Goal: Task Accomplishment & Management: Complete application form

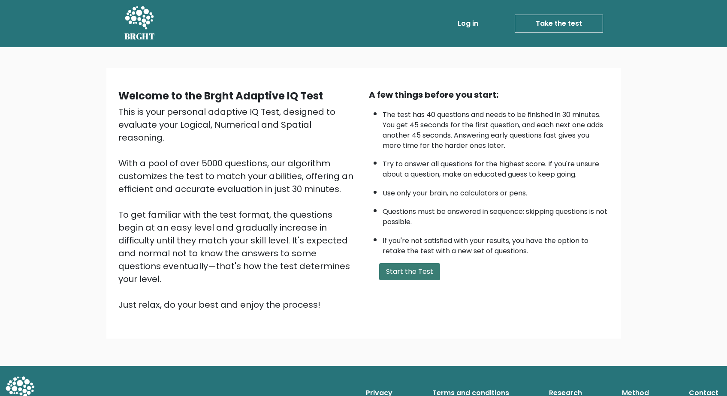
click at [403, 281] on button "Start the Test" at bounding box center [409, 271] width 61 height 17
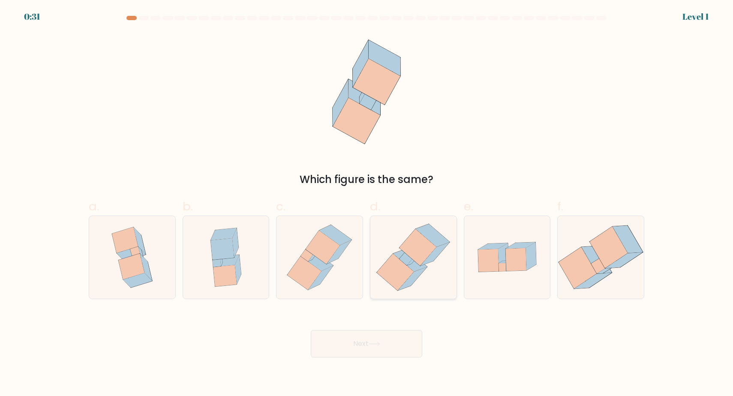
click at [407, 232] on icon at bounding box center [413, 257] width 81 height 83
click at [367, 204] on input "d." at bounding box center [367, 201] width 0 height 6
radio input "true"
click at [362, 341] on button "Next" at bounding box center [367, 343] width 112 height 27
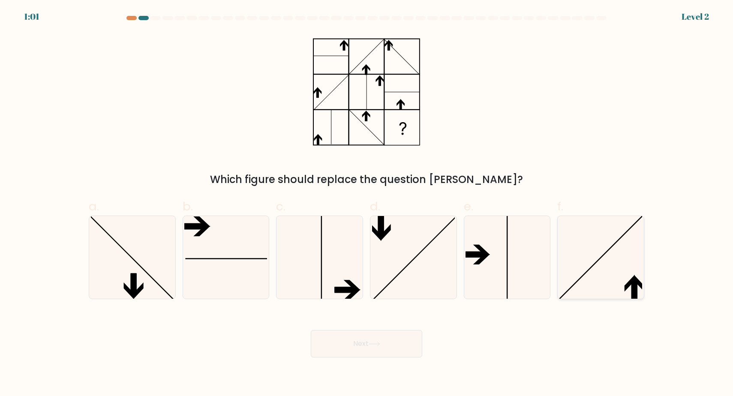
click at [594, 267] on icon at bounding box center [601, 257] width 83 height 83
click at [367, 204] on input "f." at bounding box center [367, 201] width 0 height 6
radio input "true"
click at [403, 353] on button "Next" at bounding box center [367, 343] width 112 height 27
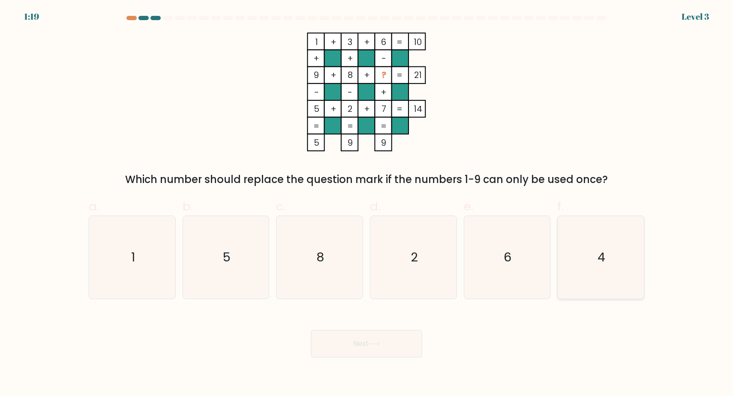
click at [570, 277] on icon "4" at bounding box center [601, 257] width 83 height 83
click at [367, 204] on input "f. 4" at bounding box center [367, 201] width 0 height 6
radio input "true"
click at [383, 345] on button "Next" at bounding box center [367, 343] width 112 height 27
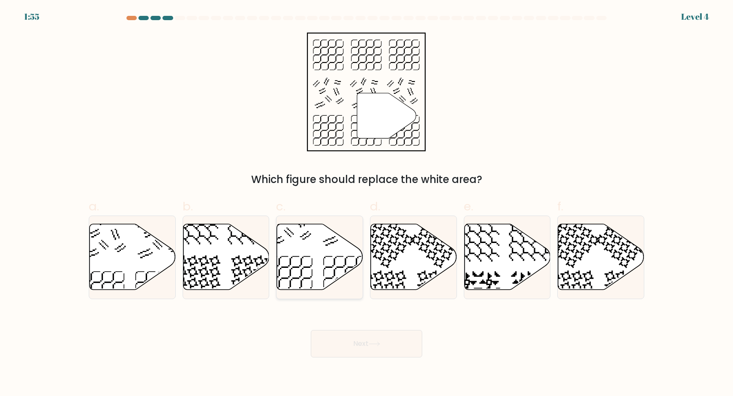
click at [299, 257] on icon at bounding box center [320, 257] width 86 height 66
click at [367, 204] on input "c." at bounding box center [367, 201] width 0 height 6
radio input "true"
click at [361, 332] on button "Next" at bounding box center [367, 343] width 112 height 27
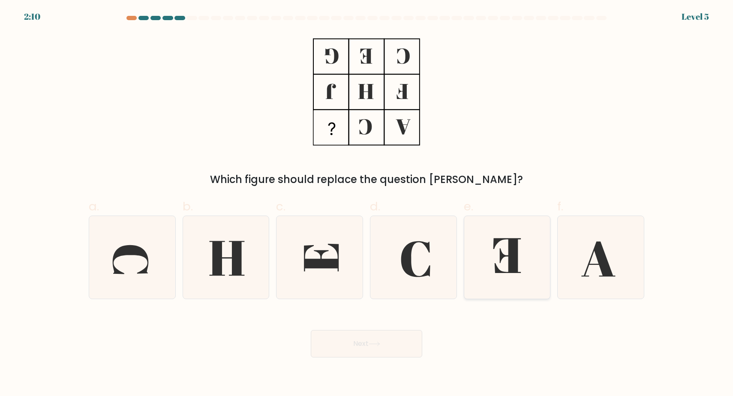
click at [512, 250] on icon at bounding box center [508, 255] width 28 height 35
click at [367, 204] on input "e." at bounding box center [367, 201] width 0 height 6
radio input "true"
click at [386, 348] on button "Next" at bounding box center [367, 343] width 112 height 27
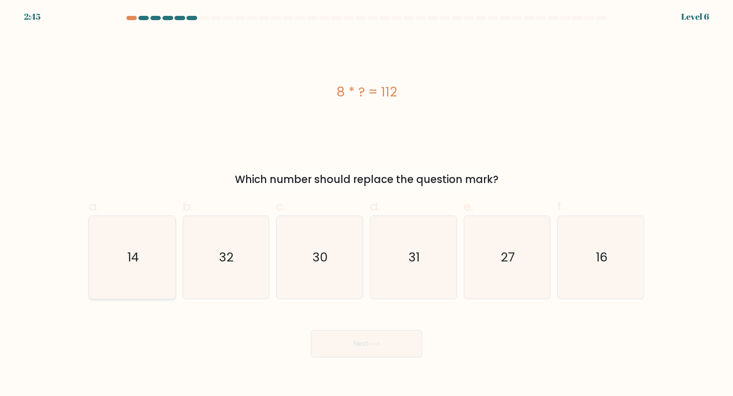
click at [152, 272] on icon "14" at bounding box center [132, 257] width 83 height 83
click at [367, 204] on input "a. 14" at bounding box center [367, 201] width 0 height 6
radio input "true"
click at [344, 342] on button "Next" at bounding box center [367, 343] width 112 height 27
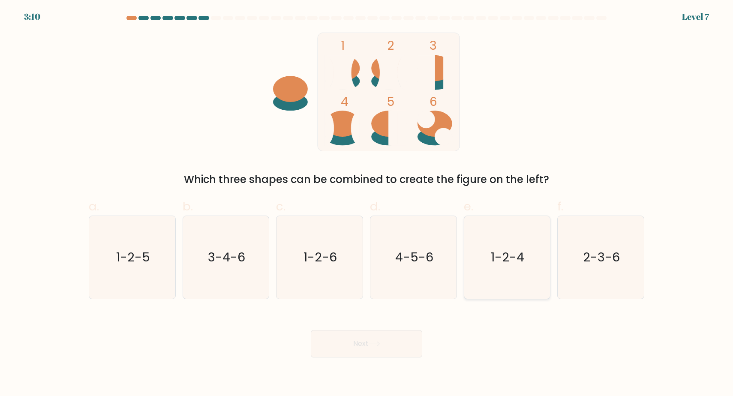
click at [489, 293] on icon "1-2-4" at bounding box center [507, 257] width 83 height 83
click at [367, 204] on input "e. 1-2-4" at bounding box center [367, 201] width 0 height 6
radio input "true"
click at [400, 337] on button "Next" at bounding box center [367, 343] width 112 height 27
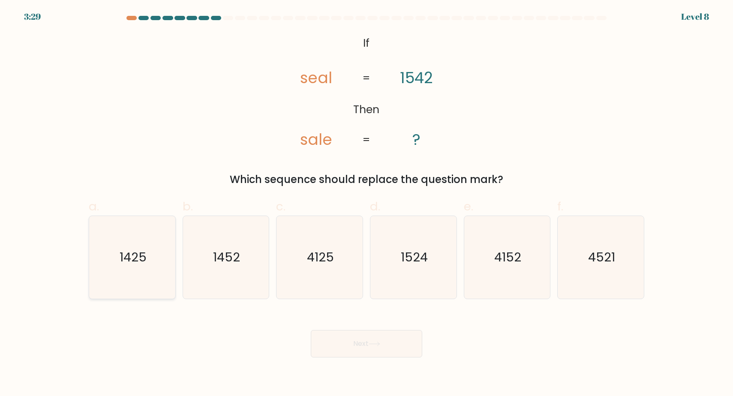
click at [142, 259] on text "1425" at bounding box center [133, 257] width 27 height 17
click at [367, 204] on input "a. 1425" at bounding box center [367, 201] width 0 height 6
radio input "true"
click at [375, 344] on icon at bounding box center [375, 344] width 12 height 5
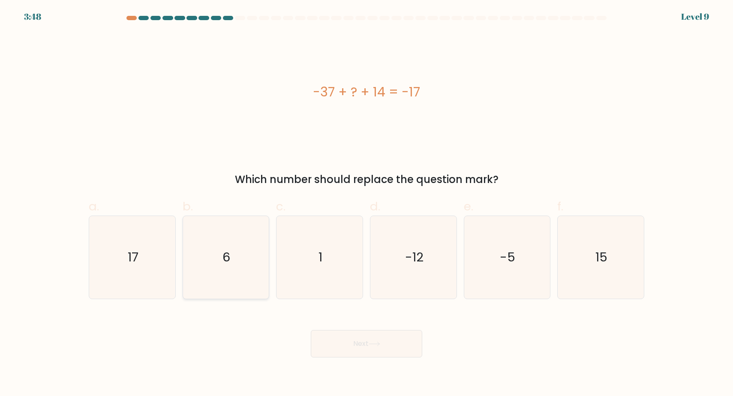
click at [234, 253] on icon "6" at bounding box center [225, 257] width 83 height 83
click at [367, 204] on input "b. 6" at bounding box center [367, 201] width 0 height 6
radio input "true"
click at [355, 347] on button "Next" at bounding box center [367, 343] width 112 height 27
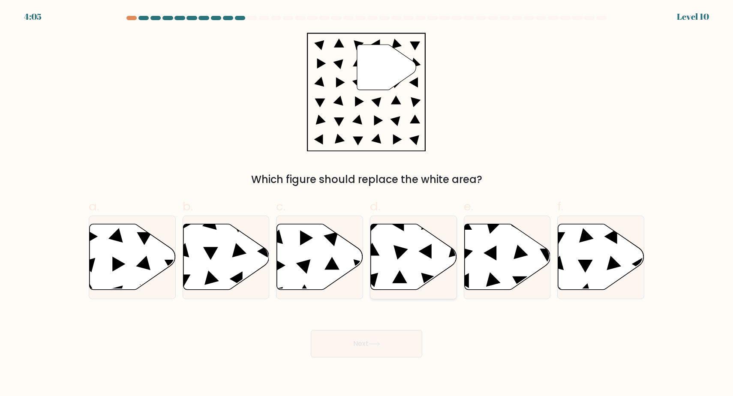
click at [407, 253] on icon at bounding box center [414, 257] width 86 height 66
click at [367, 204] on input "d." at bounding box center [367, 201] width 0 height 6
radio input "true"
click at [380, 340] on button "Next" at bounding box center [367, 343] width 112 height 27
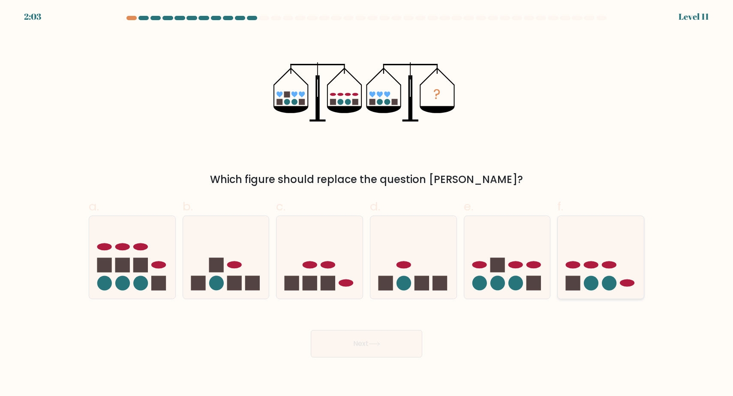
click at [611, 247] on icon at bounding box center [601, 257] width 86 height 71
click at [367, 204] on input "f." at bounding box center [367, 201] width 0 height 6
radio input "true"
click at [392, 348] on button "Next" at bounding box center [367, 343] width 112 height 27
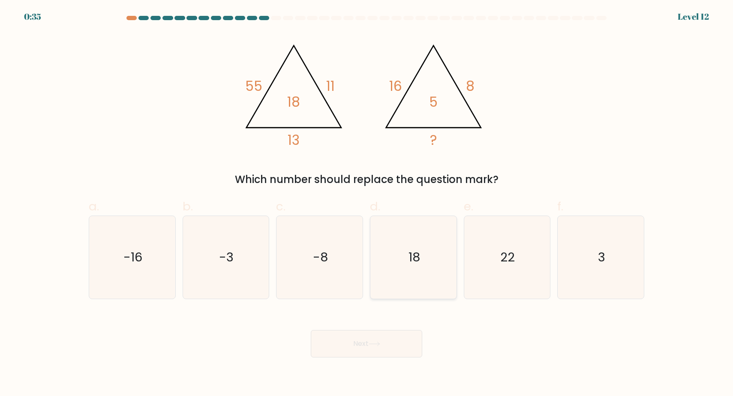
click at [407, 253] on icon "18" at bounding box center [413, 257] width 83 height 83
click at [367, 204] on input "d. 18" at bounding box center [367, 201] width 0 height 6
radio input "true"
click at [395, 350] on button "Next" at bounding box center [367, 343] width 112 height 27
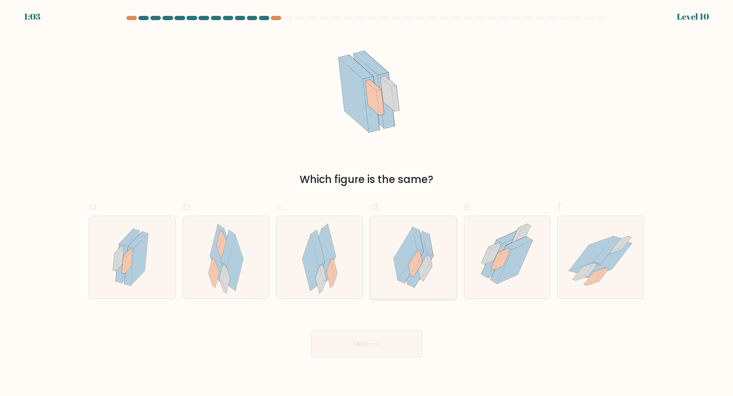
click at [434, 246] on icon at bounding box center [414, 257] width 60 height 83
click at [367, 204] on input "d." at bounding box center [367, 201] width 0 height 6
radio input "true"
click at [372, 359] on body "1:03 Level 10" at bounding box center [366, 198] width 733 height 396
click at [375, 345] on icon at bounding box center [375, 344] width 12 height 5
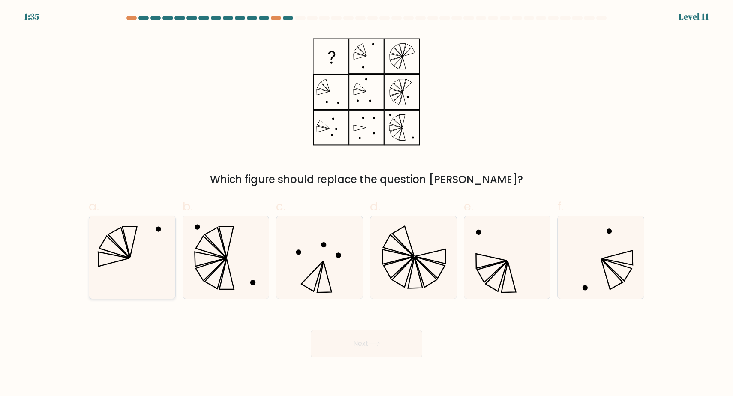
click at [137, 278] on icon at bounding box center [132, 257] width 83 height 83
click at [367, 204] on input "a." at bounding box center [367, 201] width 0 height 6
radio input "true"
click at [361, 341] on button "Next" at bounding box center [367, 343] width 112 height 27
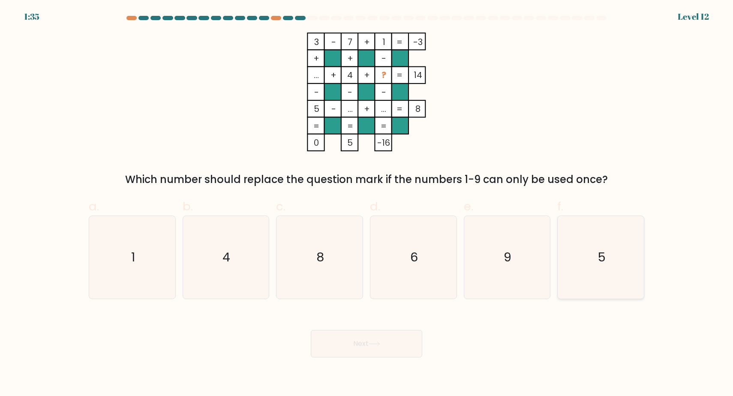
click at [588, 256] on icon "5" at bounding box center [601, 257] width 83 height 83
click at [367, 204] on input "f. 5" at bounding box center [367, 201] width 0 height 6
radio input "true"
click at [380, 338] on button "Next" at bounding box center [367, 343] width 112 height 27
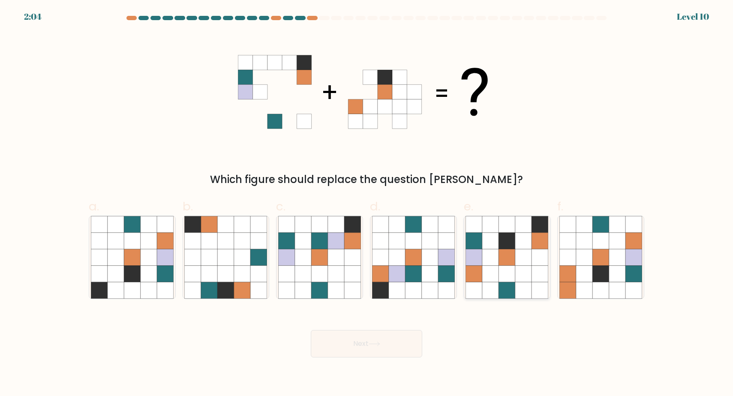
click at [478, 237] on icon at bounding box center [474, 240] width 16 height 16
click at [367, 204] on input "e." at bounding box center [367, 201] width 0 height 6
radio input "true"
click at [372, 350] on button "Next" at bounding box center [367, 343] width 112 height 27
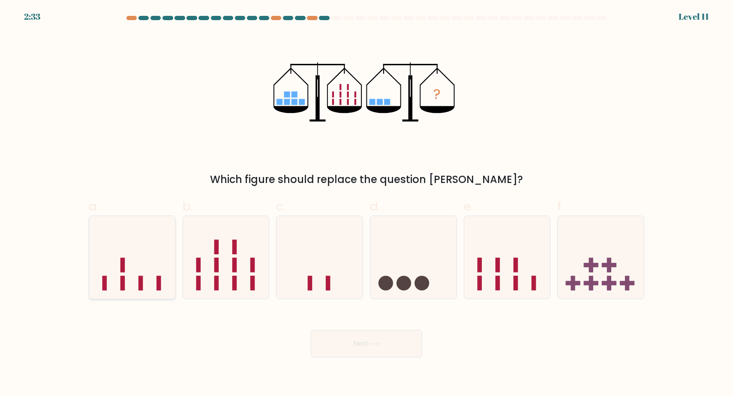
click at [124, 247] on icon at bounding box center [132, 257] width 86 height 71
click at [367, 204] on input "a." at bounding box center [367, 201] width 0 height 6
radio input "true"
click at [343, 344] on button "Next" at bounding box center [367, 343] width 112 height 27
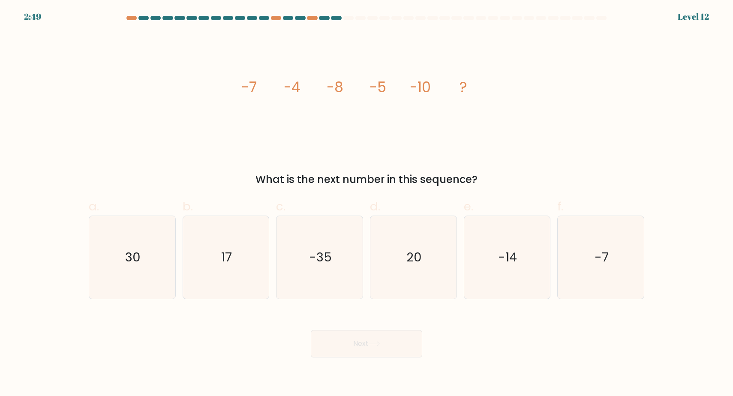
click at [556, 235] on div "f. -7" at bounding box center [601, 248] width 94 height 101
click at [581, 237] on icon "-7" at bounding box center [601, 257] width 83 height 83
click at [367, 204] on input "f. -7" at bounding box center [367, 201] width 0 height 6
radio input "true"
click at [390, 341] on button "Next" at bounding box center [367, 343] width 112 height 27
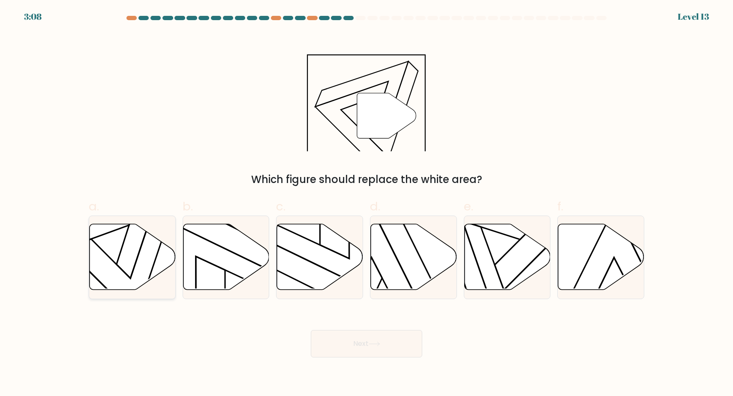
click at [127, 274] on icon at bounding box center [122, 248] width 113 height 141
click at [367, 204] on input "a." at bounding box center [367, 201] width 0 height 6
radio input "true"
click at [342, 344] on button "Next" at bounding box center [367, 343] width 112 height 27
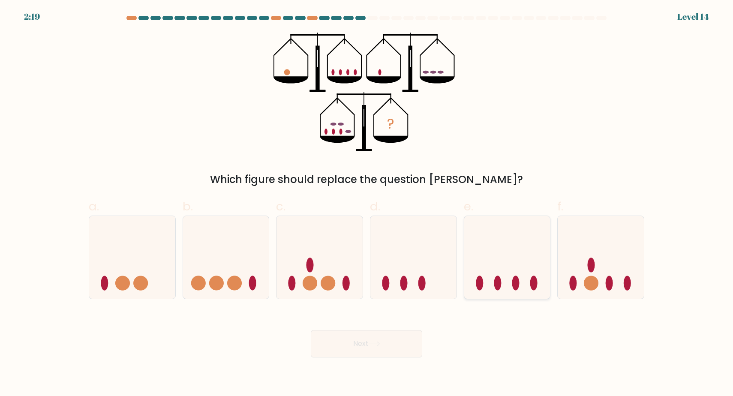
click at [492, 284] on icon at bounding box center [508, 257] width 86 height 71
click at [367, 204] on input "e." at bounding box center [367, 201] width 0 height 6
radio input "true"
click at [385, 334] on button "Next" at bounding box center [367, 343] width 112 height 27
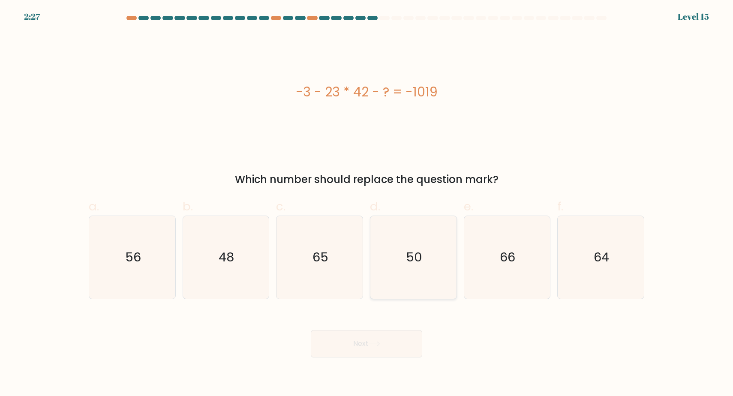
click at [413, 265] on text "50" at bounding box center [414, 257] width 16 height 17
click at [367, 204] on input "d. 50" at bounding box center [367, 201] width 0 height 6
radio input "true"
click at [380, 339] on button "Next" at bounding box center [367, 343] width 112 height 27
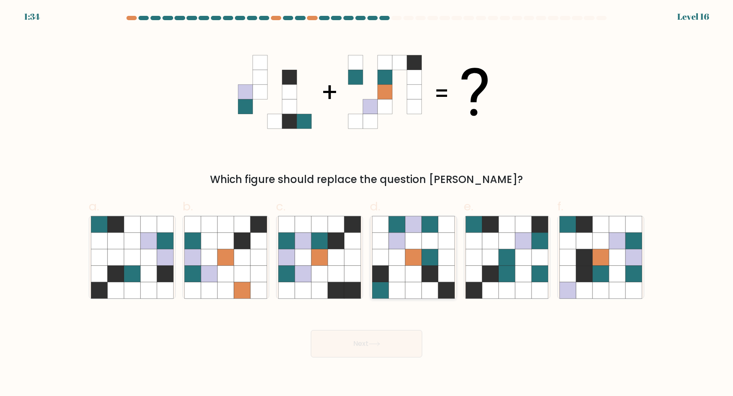
click at [414, 262] on icon at bounding box center [413, 257] width 16 height 16
click at [367, 204] on input "d." at bounding box center [367, 201] width 0 height 6
radio input "true"
click at [401, 342] on button "Next" at bounding box center [367, 343] width 112 height 27
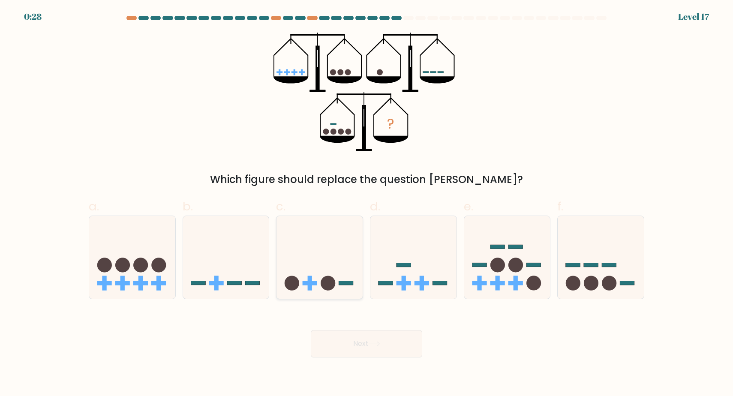
click at [350, 279] on icon at bounding box center [320, 257] width 86 height 71
click at [367, 204] on input "c." at bounding box center [367, 201] width 0 height 6
radio input "true"
click at [368, 344] on button "Next" at bounding box center [367, 343] width 112 height 27
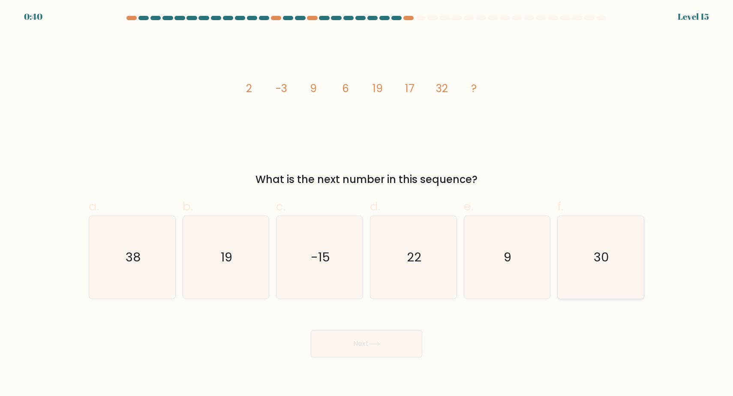
click at [591, 267] on icon "30" at bounding box center [601, 257] width 83 height 83
click at [367, 204] on input "f. 30" at bounding box center [367, 201] width 0 height 6
radio input "true"
click at [395, 349] on button "Next" at bounding box center [367, 343] width 112 height 27
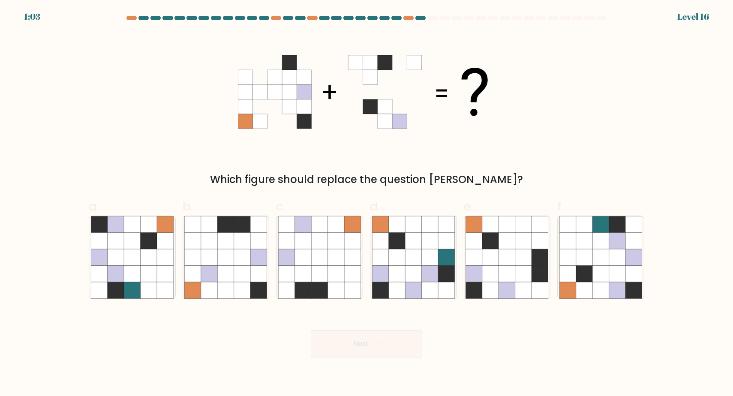
drag, startPoint x: 500, startPoint y: 258, endPoint x: 461, endPoint y: 245, distance: 41.2
click at [499, 258] on icon at bounding box center [507, 257] width 16 height 16
click at [367, 204] on input "e." at bounding box center [367, 201] width 0 height 6
radio input "true"
click at [367, 350] on button "Next" at bounding box center [367, 343] width 112 height 27
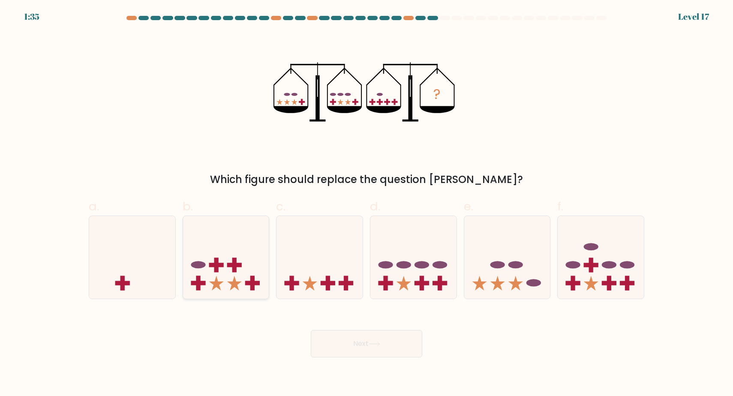
click at [248, 282] on rect at bounding box center [252, 283] width 15 height 4
click at [367, 204] on input "b." at bounding box center [367, 201] width 0 height 6
radio input "true"
click at [346, 349] on button "Next" at bounding box center [367, 343] width 112 height 27
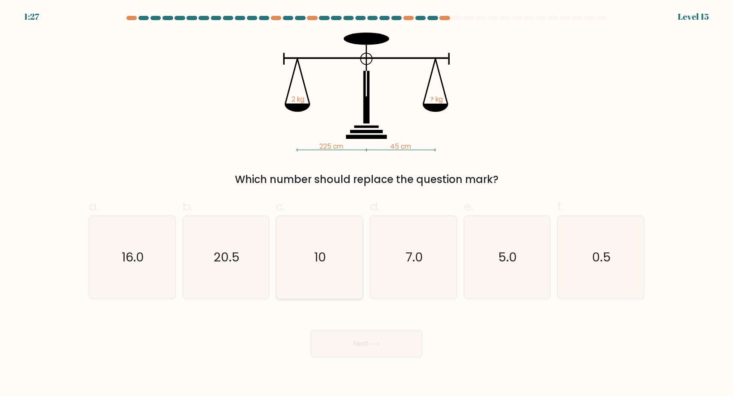
click at [318, 236] on icon "10" at bounding box center [319, 257] width 83 height 83
click at [367, 204] on input "c. 10" at bounding box center [367, 201] width 0 height 6
radio input "true"
click at [359, 335] on button "Next" at bounding box center [367, 343] width 112 height 27
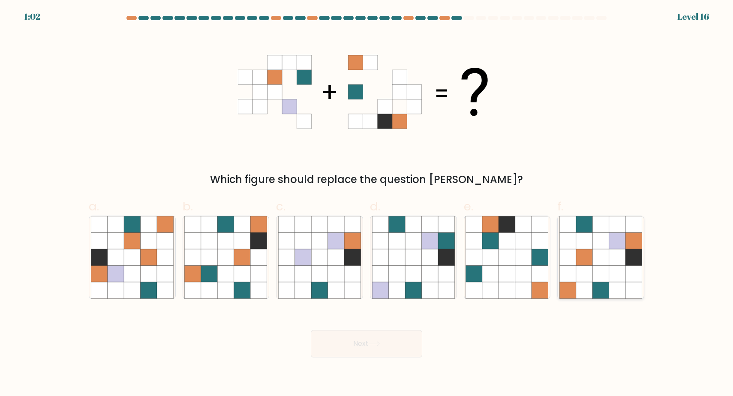
click at [594, 259] on icon at bounding box center [601, 257] width 16 height 16
click at [367, 204] on input "f." at bounding box center [367, 201] width 0 height 6
radio input "true"
click at [411, 333] on button "Next" at bounding box center [367, 343] width 112 height 27
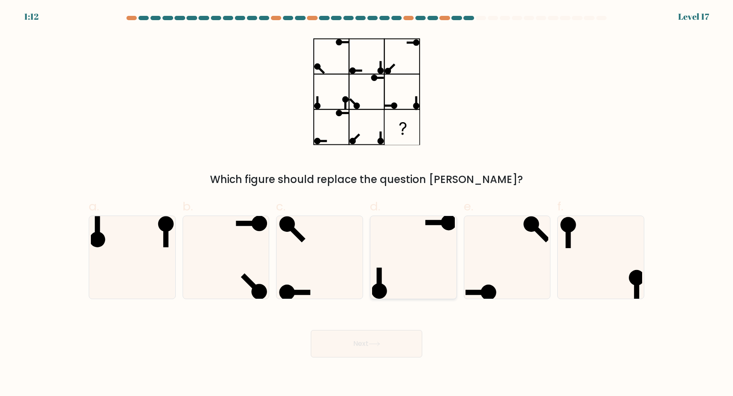
click at [391, 220] on icon at bounding box center [413, 257] width 83 height 83
click at [367, 204] on input "d." at bounding box center [367, 201] width 0 height 6
radio input "true"
click at [336, 347] on button "Next" at bounding box center [367, 343] width 112 height 27
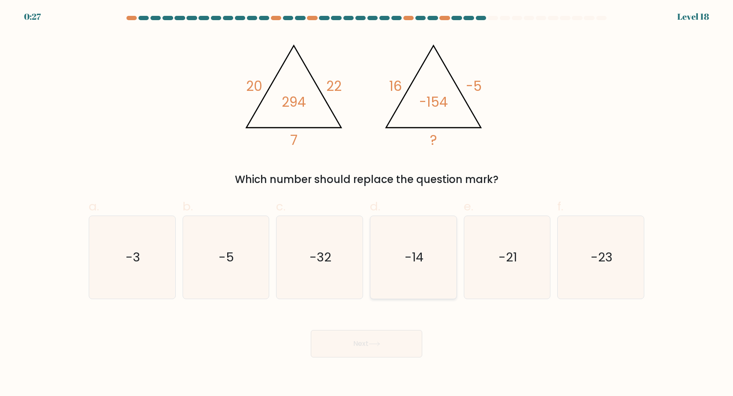
click at [396, 277] on icon "-14" at bounding box center [413, 257] width 83 height 83
click at [367, 204] on input "d. -14" at bounding box center [367, 201] width 0 height 6
radio input "true"
click at [391, 360] on body "0:26 Level 18" at bounding box center [366, 198] width 733 height 396
click at [392, 357] on button "Next" at bounding box center [367, 343] width 112 height 27
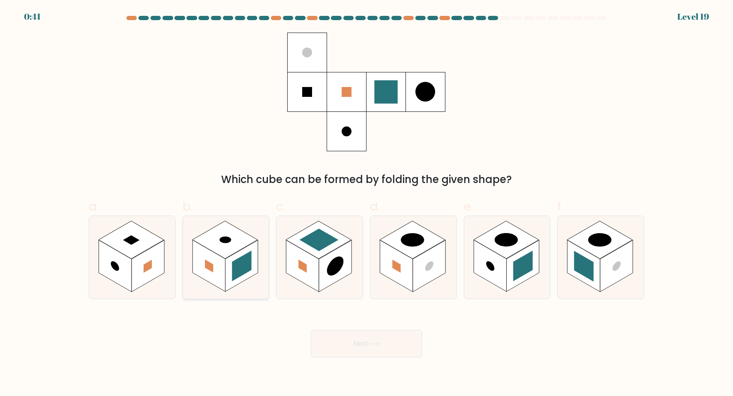
click at [249, 265] on rect at bounding box center [242, 265] width 20 height 31
click at [367, 204] on input "b." at bounding box center [367, 201] width 0 height 6
radio input "true"
click at [371, 348] on button "Next" at bounding box center [367, 343] width 112 height 27
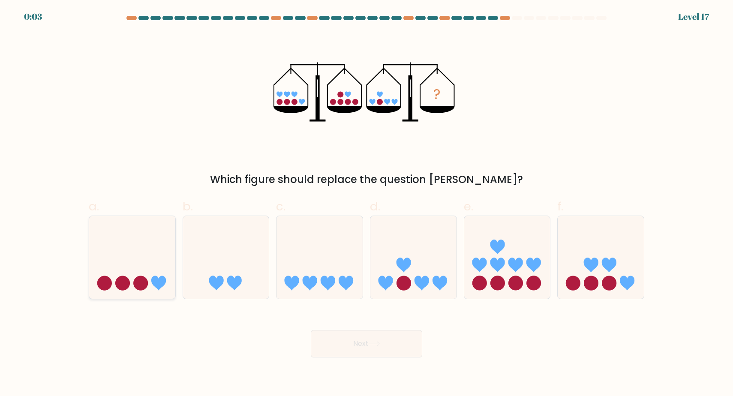
click at [136, 250] on icon at bounding box center [132, 257] width 86 height 71
click at [367, 204] on input "a." at bounding box center [367, 201] width 0 height 6
radio input "true"
click at [351, 342] on button "Next" at bounding box center [367, 343] width 112 height 27
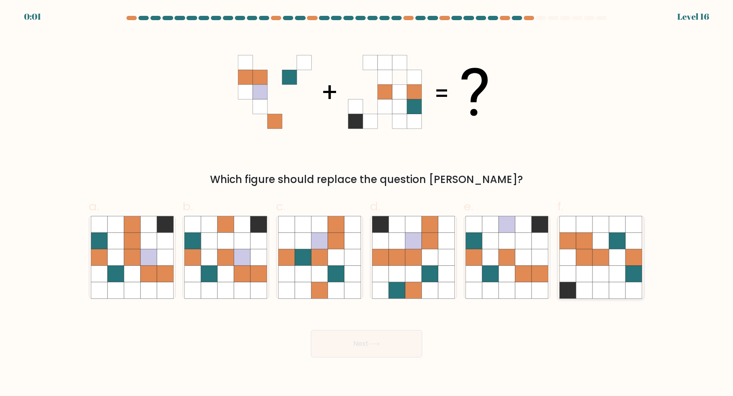
click at [590, 255] on icon at bounding box center [584, 257] width 16 height 16
click at [367, 204] on input "f." at bounding box center [367, 201] width 0 height 6
radio input "true"
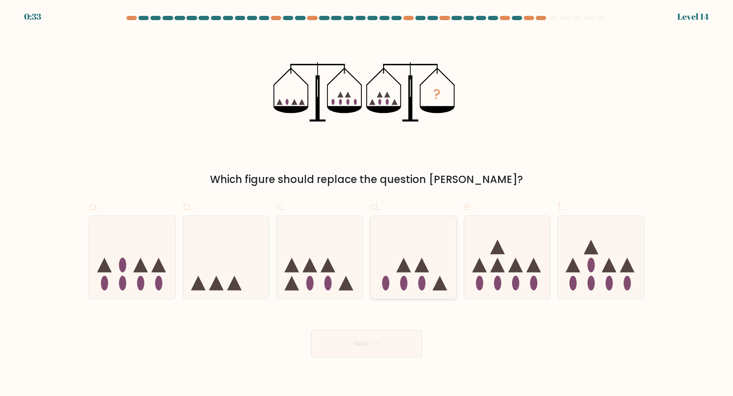
click at [413, 255] on icon at bounding box center [414, 257] width 86 height 71
click at [367, 204] on input "d." at bounding box center [367, 201] width 0 height 6
radio input "true"
click at [380, 357] on button "Next" at bounding box center [367, 343] width 112 height 27
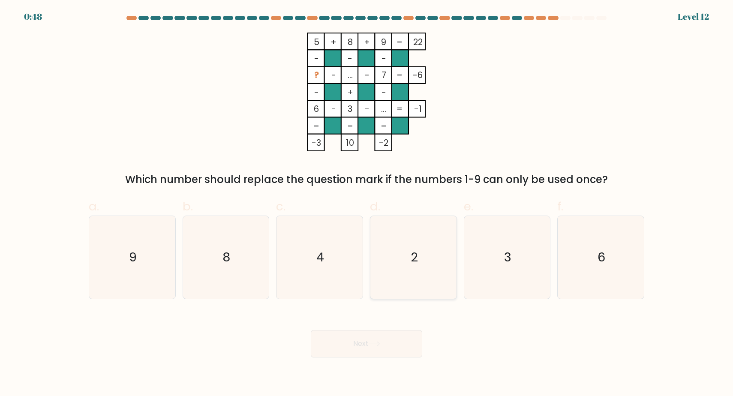
click at [398, 249] on icon "2" at bounding box center [413, 257] width 83 height 83
click at [367, 204] on input "d. 2" at bounding box center [367, 201] width 0 height 6
radio input "true"
click at [383, 350] on button "Next" at bounding box center [367, 343] width 112 height 27
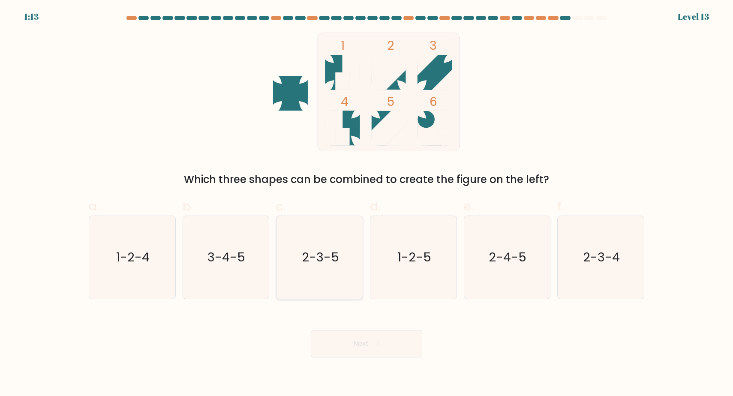
click at [317, 278] on icon "2-3-5" at bounding box center [319, 257] width 83 height 83
click at [367, 204] on input "c. 2-3-5" at bounding box center [367, 201] width 0 height 6
radio input "true"
click at [369, 341] on button "Next" at bounding box center [367, 343] width 112 height 27
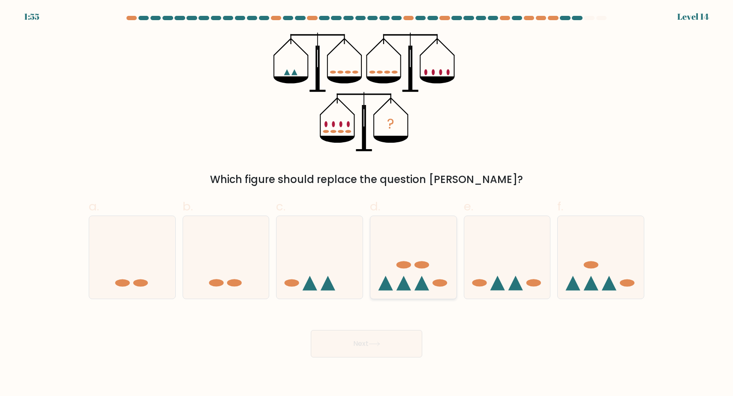
click at [428, 243] on icon at bounding box center [414, 257] width 86 height 71
click at [367, 204] on input "d." at bounding box center [367, 201] width 0 height 6
radio input "true"
click at [380, 341] on button "Next" at bounding box center [367, 343] width 112 height 27
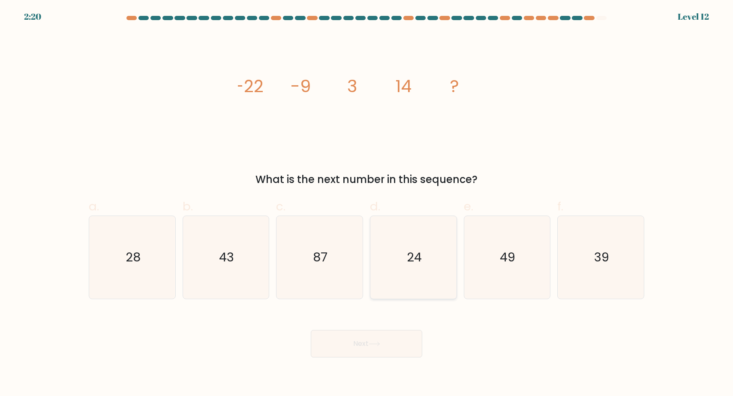
click at [422, 256] on icon "24" at bounding box center [413, 257] width 83 height 83
click at [367, 204] on input "d. 24" at bounding box center [367, 201] width 0 height 6
radio input "true"
click at [383, 352] on button "Next" at bounding box center [367, 343] width 112 height 27
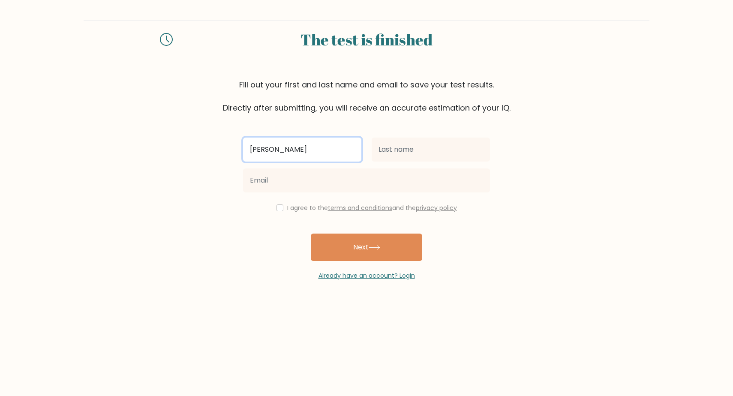
type input "Zairon Jervin"
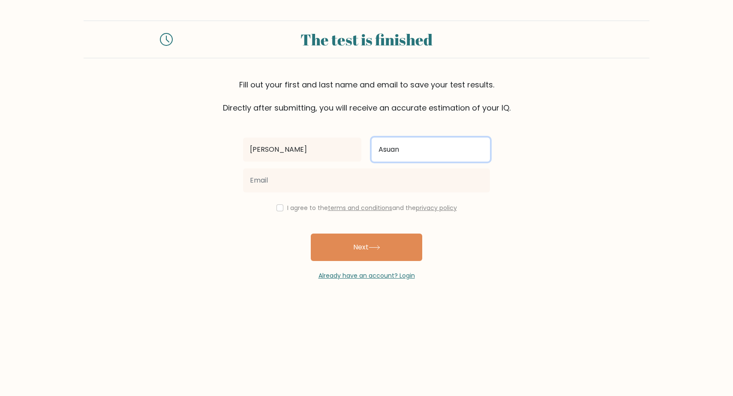
type input "Asuan"
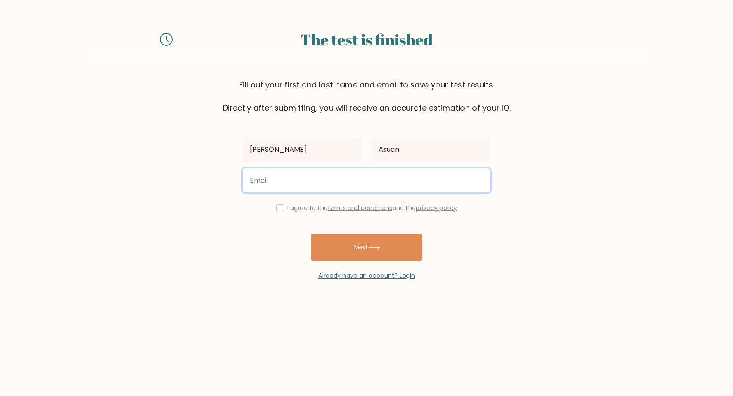
click at [282, 180] on input "email" at bounding box center [366, 181] width 247 height 24
type input "a"
click at [367, 248] on button "Next" at bounding box center [367, 247] width 112 height 27
type input "zaiiieee2610@gmail.com"
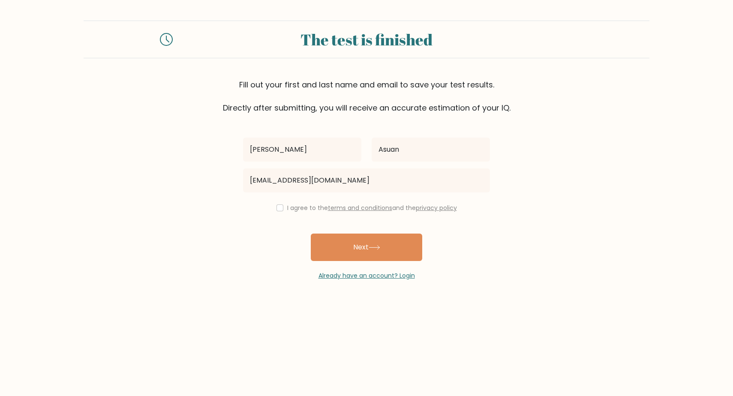
click at [278, 210] on input "checkbox" at bounding box center [280, 208] width 7 height 7
checkbox input "true"
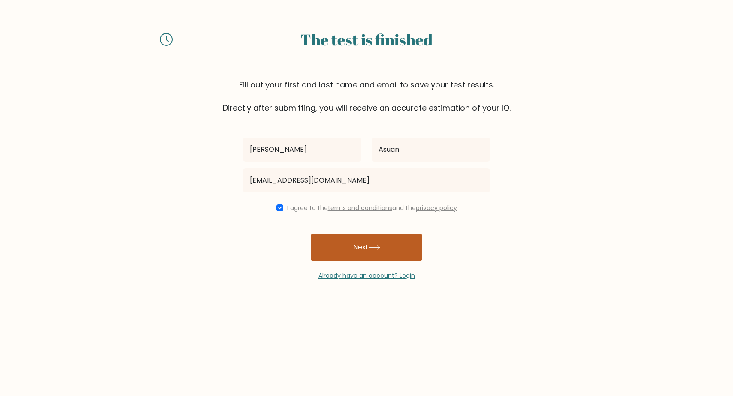
click at [353, 253] on button "Next" at bounding box center [367, 247] width 112 height 27
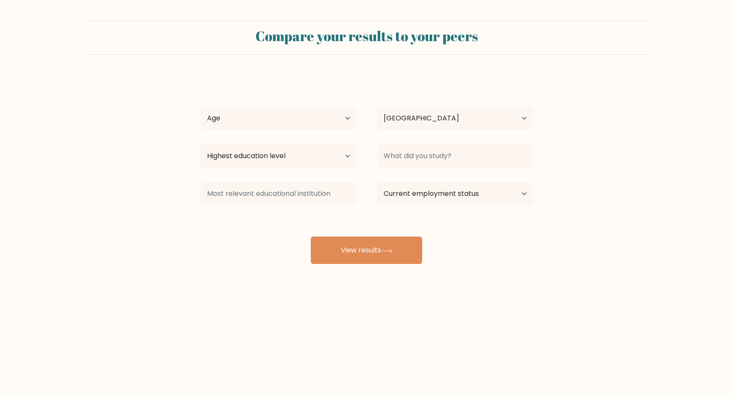
select select "PH"
click at [364, 263] on button "View results" at bounding box center [367, 250] width 112 height 27
select select "25_34"
select select "bachelors_degree"
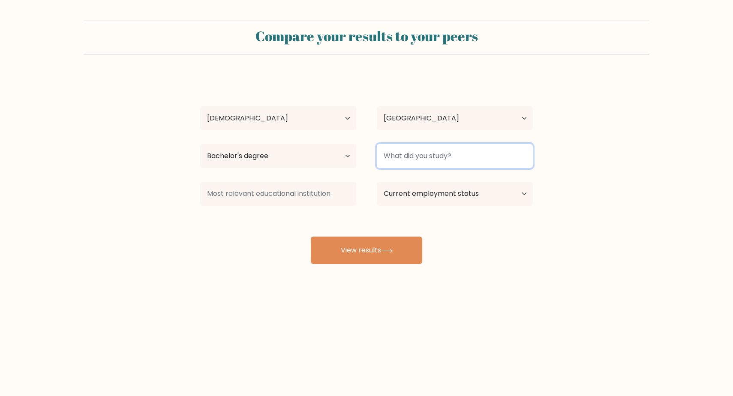
click at [414, 164] on input at bounding box center [455, 156] width 156 height 24
type input "hrm"
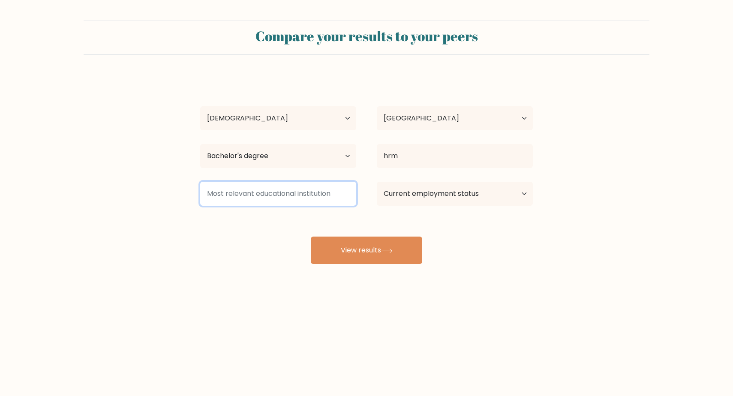
click at [343, 193] on input at bounding box center [278, 194] width 156 height 24
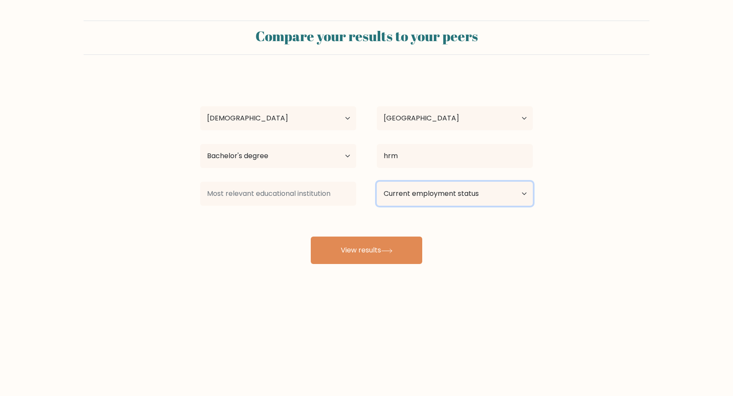
select select "other"
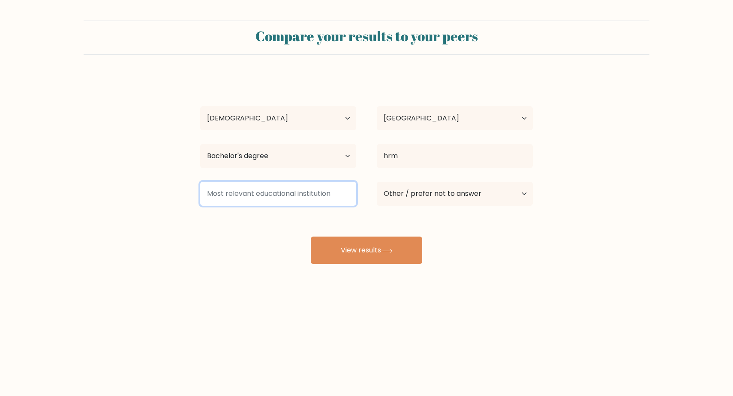
click at [325, 190] on input at bounding box center [278, 194] width 156 height 24
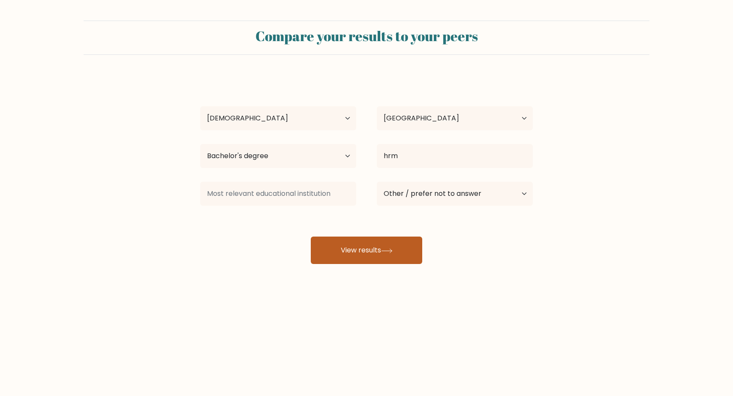
click at [365, 248] on button "View results" at bounding box center [367, 250] width 112 height 27
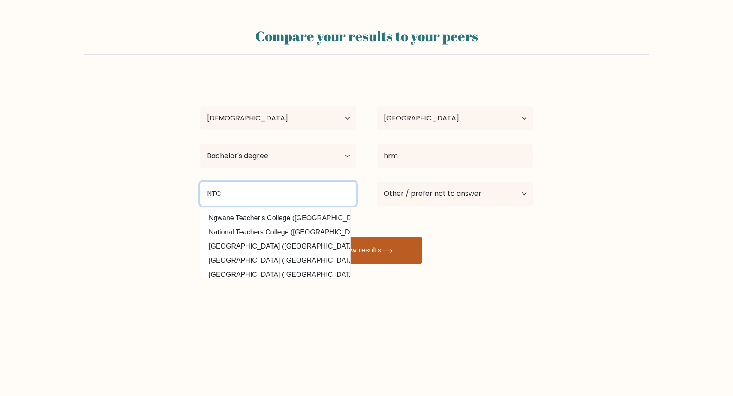
type input "NTC"
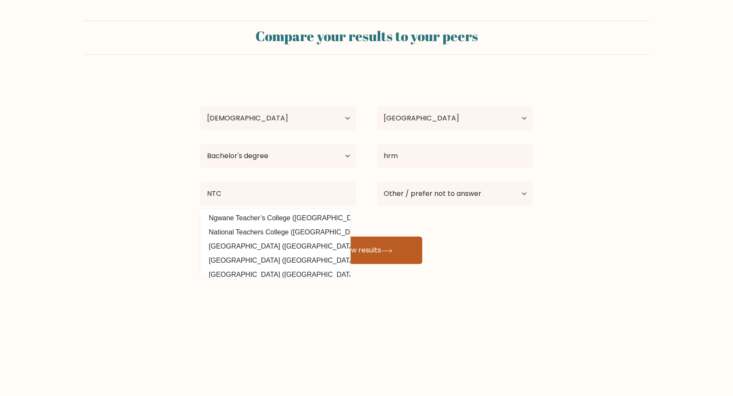
click at [356, 261] on button "View results" at bounding box center [367, 250] width 112 height 27
